Goal: Information Seeking & Learning: Learn about a topic

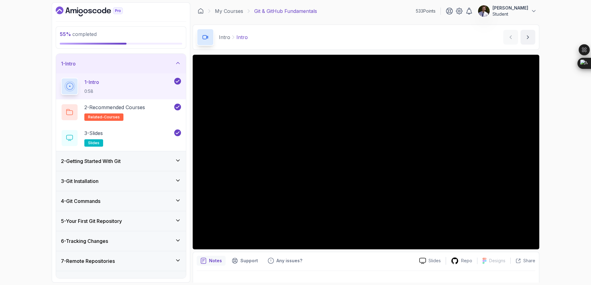
scroll to position [33, 0]
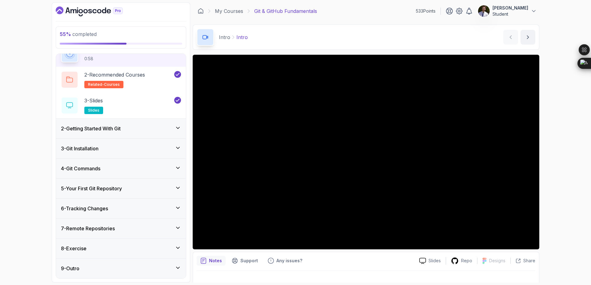
click at [177, 206] on icon at bounding box center [178, 208] width 6 height 6
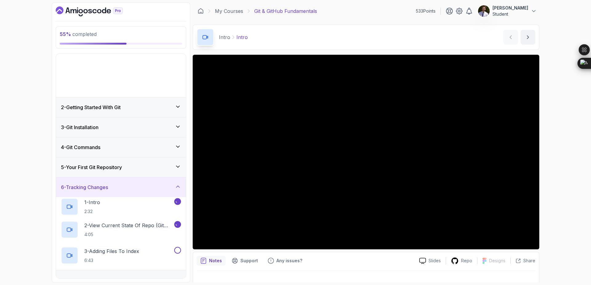
scroll to position [0, 0]
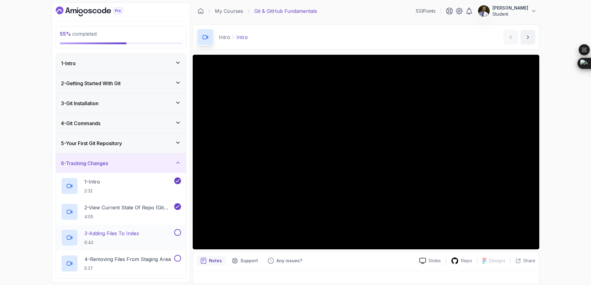
click at [142, 228] on div "3 - Adding Files To Index 6:43" at bounding box center [121, 238] width 130 height 26
click at [135, 234] on p "3 - Adding Files To Index" at bounding box center [111, 233] width 55 height 7
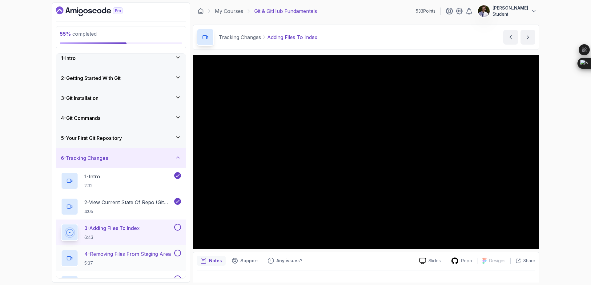
scroll to position [7, 0]
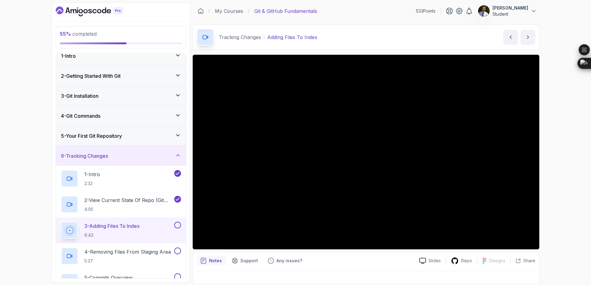
click at [531, 9] on icon at bounding box center [533, 11] width 6 height 6
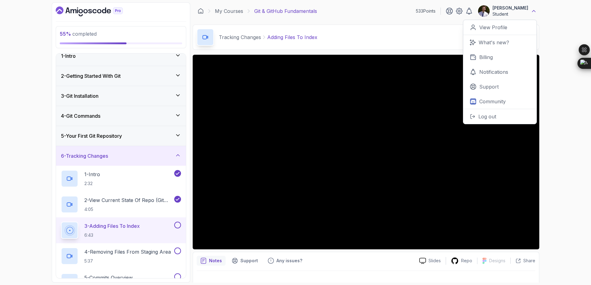
click at [531, 9] on icon at bounding box center [533, 11] width 6 height 6
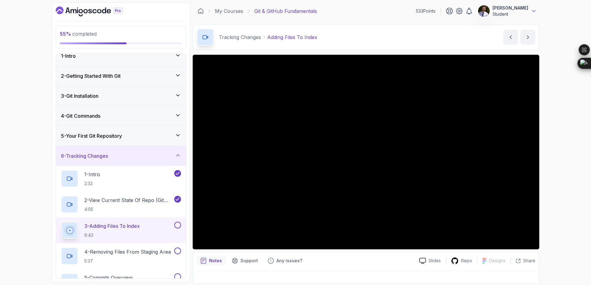
click at [534, 12] on icon at bounding box center [533, 11] width 6 height 6
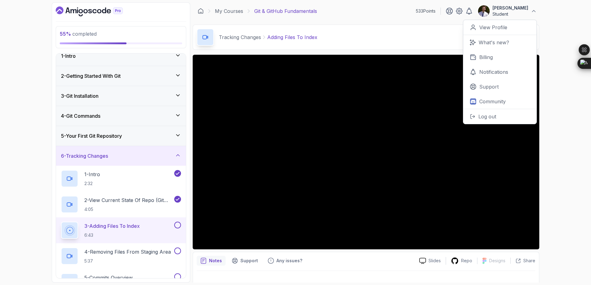
click at [552, 37] on div "55 % completed 1 - Intro 2 - Getting Started With Git 3 - Git Installation 4 - …" at bounding box center [295, 142] width 591 height 285
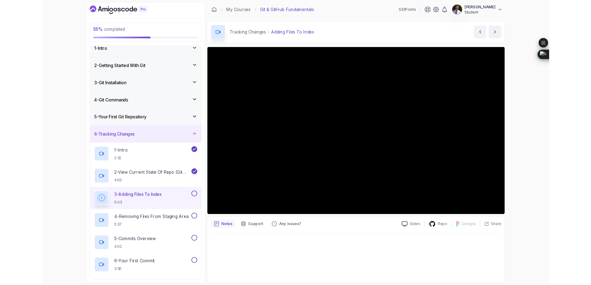
scroll to position [0, 0]
